Goal: Information Seeking & Learning: Learn about a topic

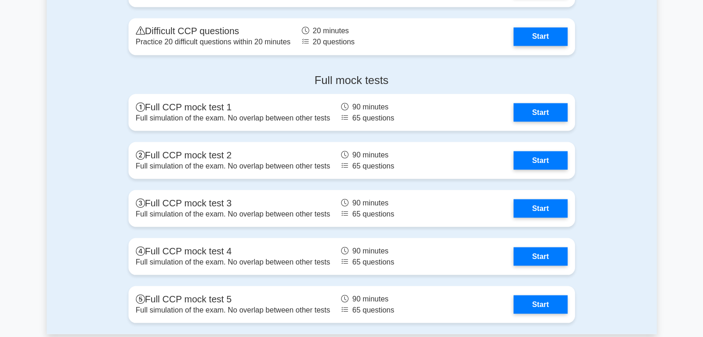
scroll to position [1713, 0]
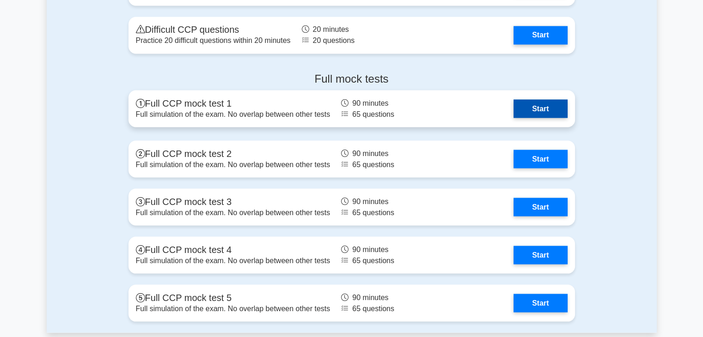
click at [555, 110] on link "Start" at bounding box center [541, 108] width 54 height 18
click at [556, 105] on link "Start" at bounding box center [541, 108] width 54 height 18
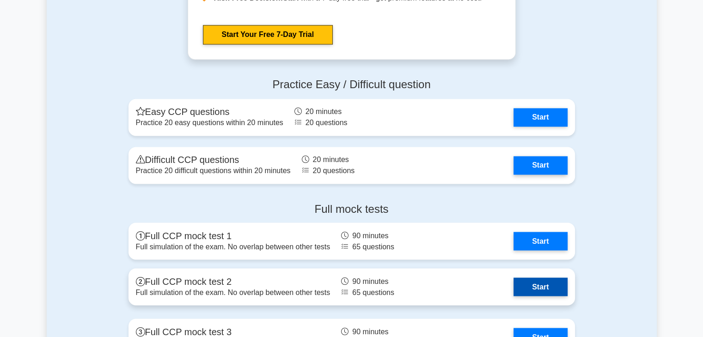
scroll to position [1582, 0]
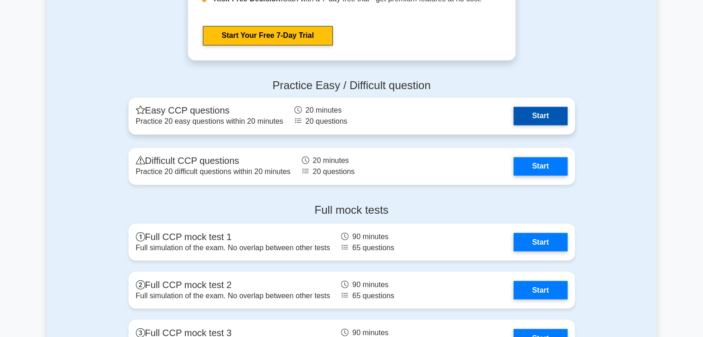
click at [520, 113] on link "Start" at bounding box center [541, 116] width 54 height 18
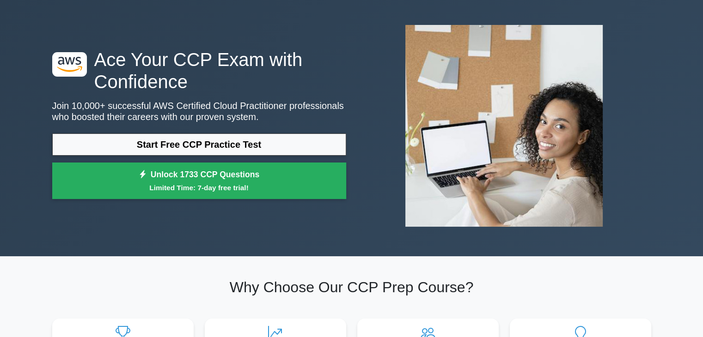
scroll to position [34, 0]
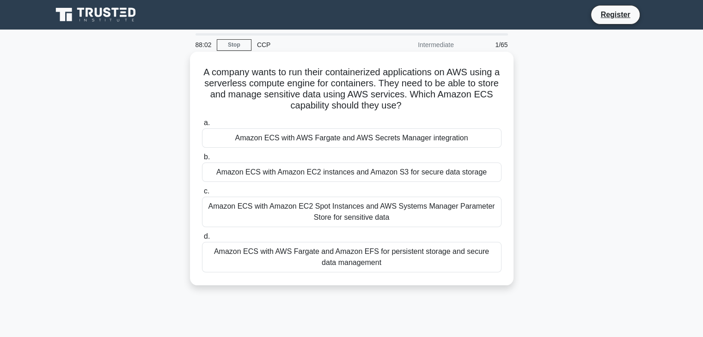
click at [353, 142] on div "Amazon ECS with AWS Fargate and AWS Secrets Manager integration" at bounding box center [352, 138] width 300 height 19
click at [202, 126] on input "a. Amazon ECS with AWS Fargate and AWS Secrets Manager integration" at bounding box center [202, 123] width 0 height 6
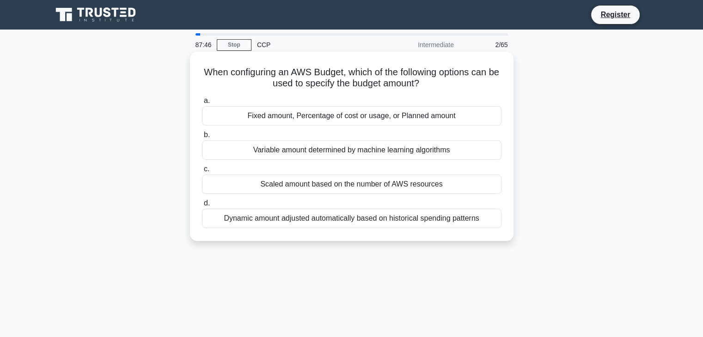
click at [343, 215] on div "Dynamic amount adjusted automatically based on historical spending patterns" at bounding box center [352, 218] width 300 height 19
click at [202, 207] on input "d. Dynamic amount adjusted automatically based on historical spending patterns" at bounding box center [202, 204] width 0 height 6
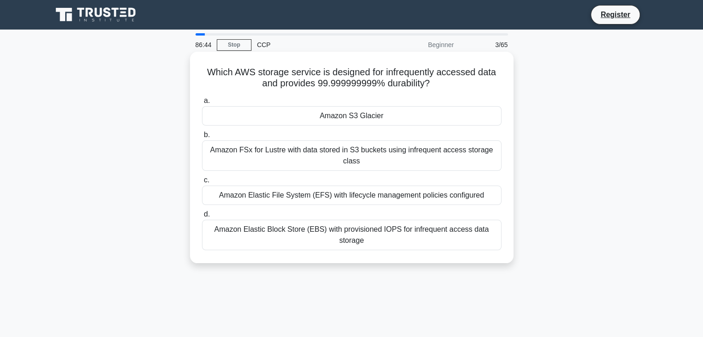
click at [411, 127] on div "a. Amazon S3 Glacier b. Amazon FSx for Lustre with data stored in S3 buckets us…" at bounding box center [351, 172] width 311 height 159
click at [401, 158] on div "Amazon FSx for Lustre with data stored in S3 buckets using infrequent access st…" at bounding box center [352, 156] width 300 height 31
click at [202, 138] on input "b. Amazon FSx for Lustre with data stored in S3 buckets using infrequent access…" at bounding box center [202, 135] width 0 height 6
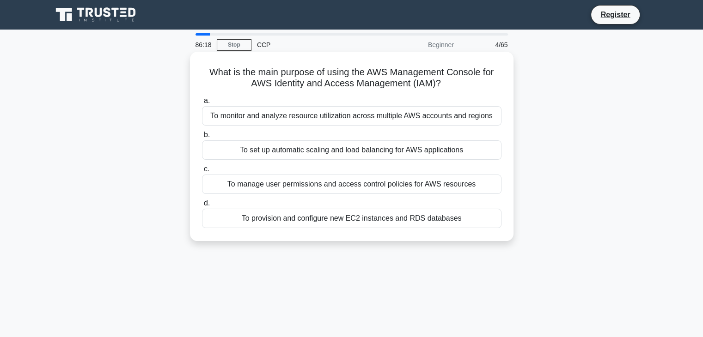
click at [386, 181] on div "To manage user permissions and access control policies for AWS resources" at bounding box center [352, 184] width 300 height 19
click at [202, 172] on input "c. To manage user permissions and access control policies for AWS resources" at bounding box center [202, 169] width 0 height 6
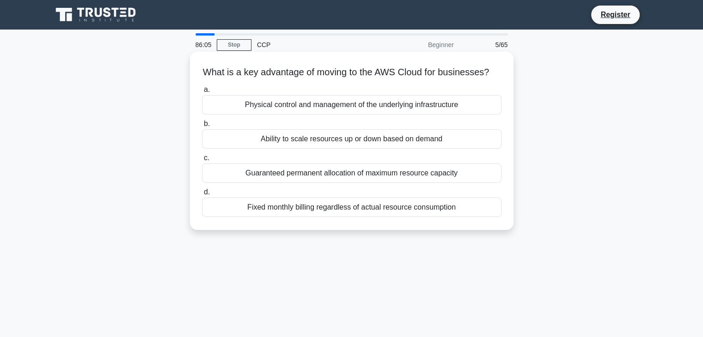
click at [457, 149] on div "Ability to scale resources up or down based on demand" at bounding box center [352, 138] width 300 height 19
click at [202, 127] on input "b. Ability to scale resources up or down based on demand" at bounding box center [202, 124] width 0 height 6
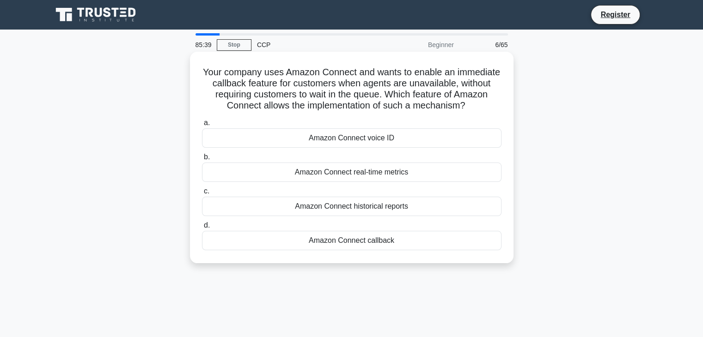
click at [438, 186] on label "c. Amazon Connect historical reports" at bounding box center [352, 201] width 300 height 31
click at [202, 189] on input "c. Amazon Connect historical reports" at bounding box center [202, 192] width 0 height 6
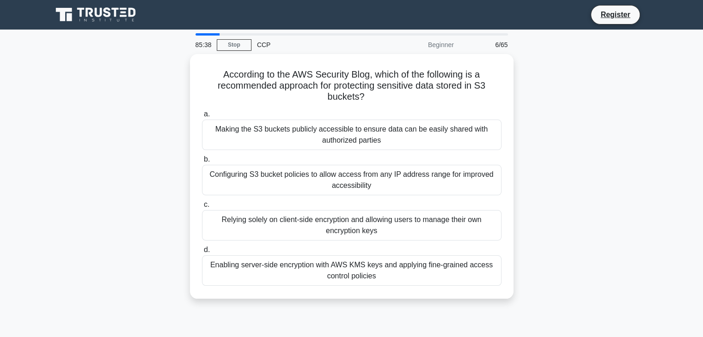
click at [438, 186] on div "Configuring S3 bucket policies to allow access from any IP address range for im…" at bounding box center [352, 180] width 300 height 31
click at [202, 163] on input "b. Configuring S3 bucket policies to allow access from any IP address range for…" at bounding box center [202, 160] width 0 height 6
